Goal: Find specific page/section: Find specific page/section

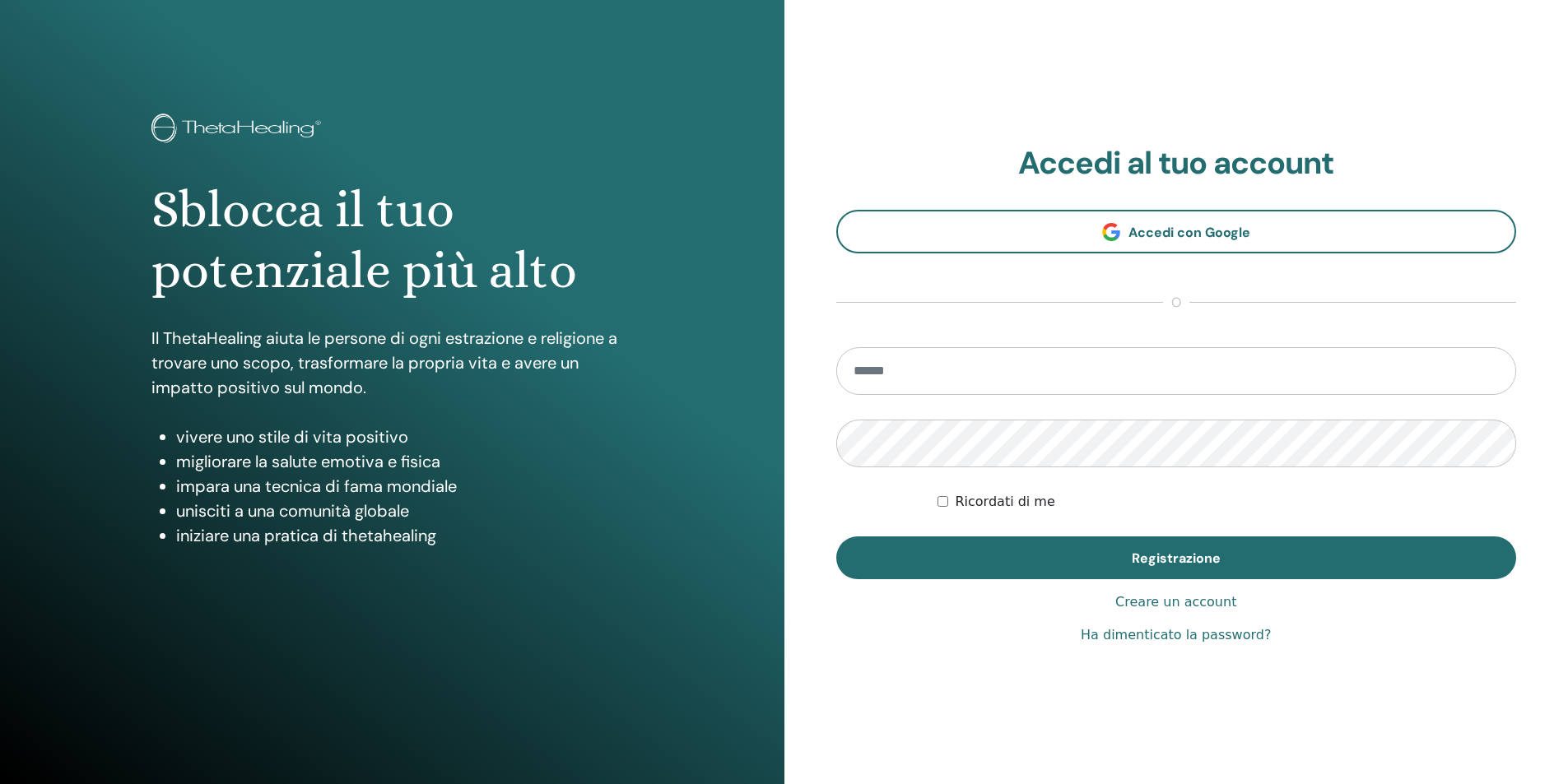
click at [907, 381] on input "email" at bounding box center [1176, 371] width 680 height 48
type input "**********"
click at [1364, 506] on div "Ricordati di me" at bounding box center [1226, 501] width 579 height 19
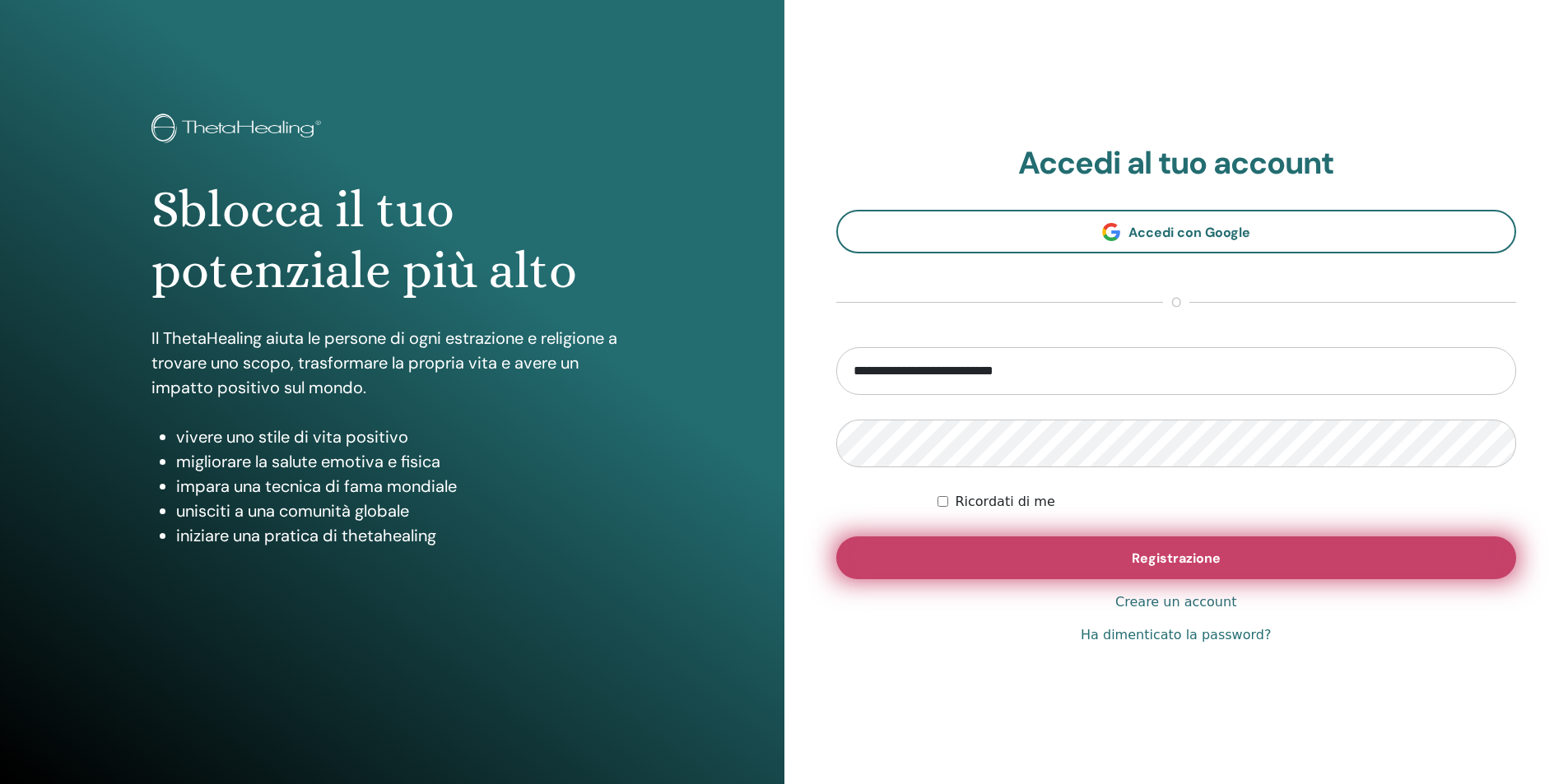
click at [1111, 557] on button "Registrazione" at bounding box center [1176, 557] width 680 height 43
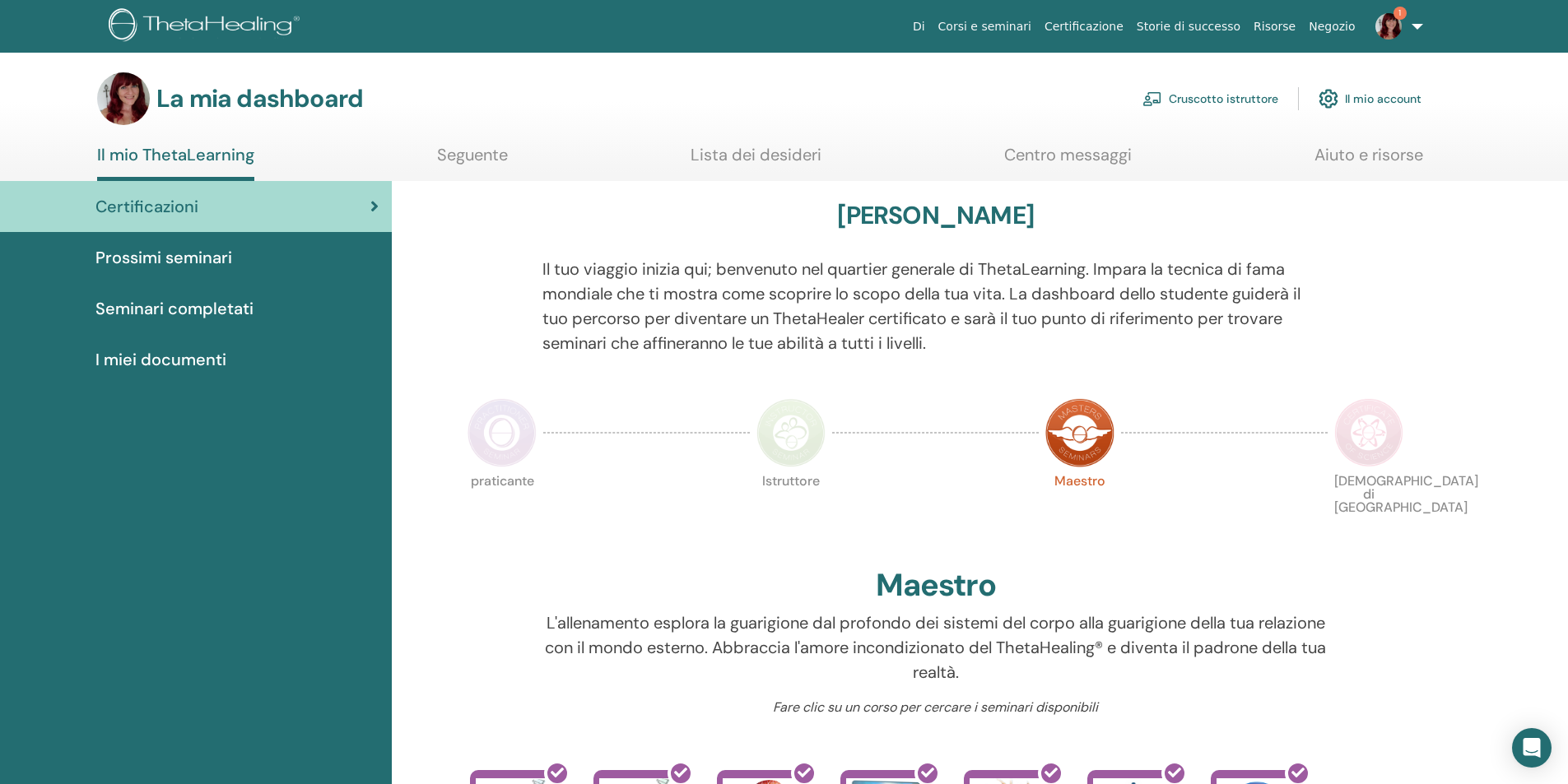
click at [179, 258] on font "Prossimi seminari" at bounding box center [163, 257] width 136 height 21
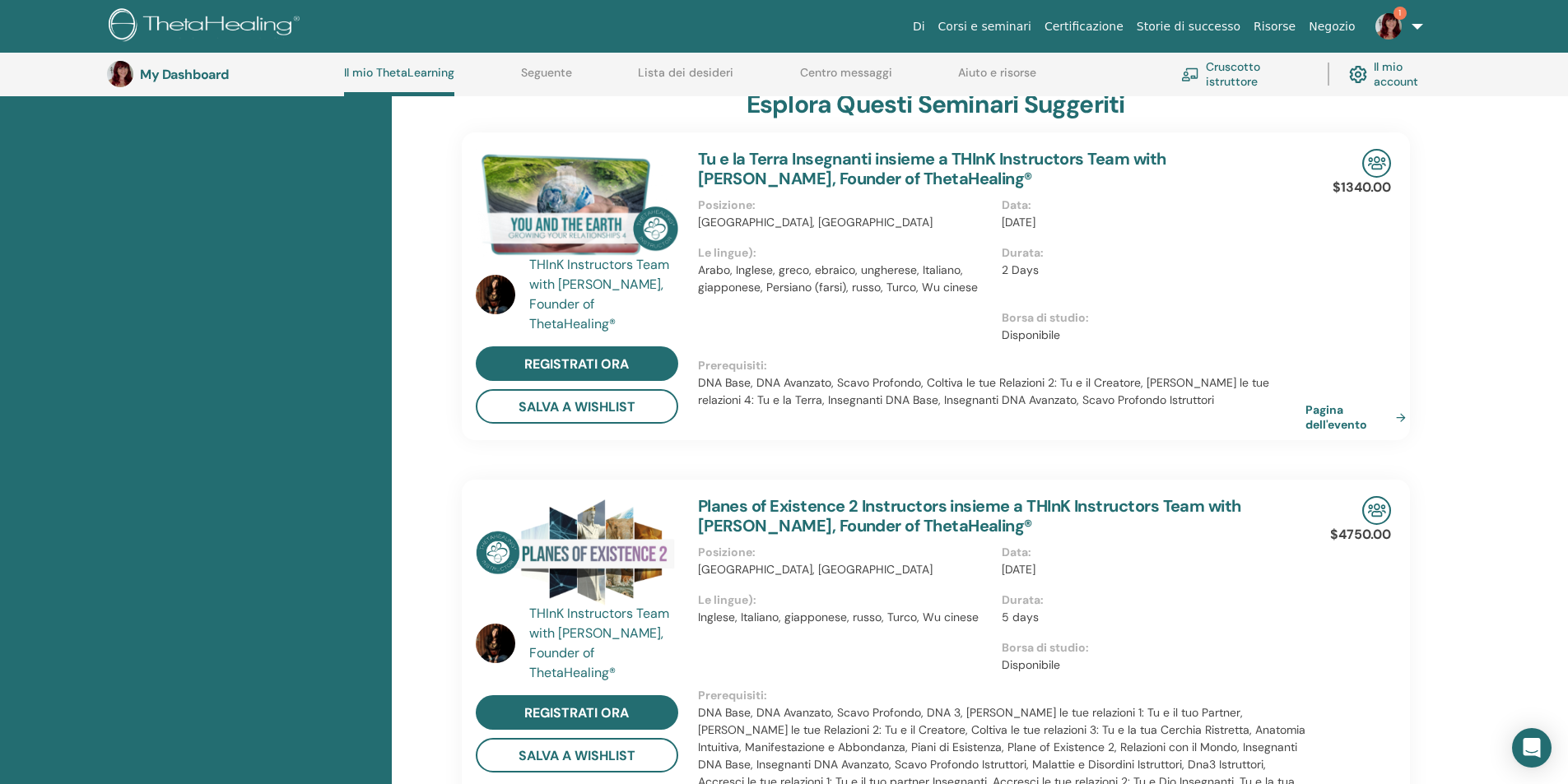
scroll to position [208, 0]
